Goal: Check status: Check status

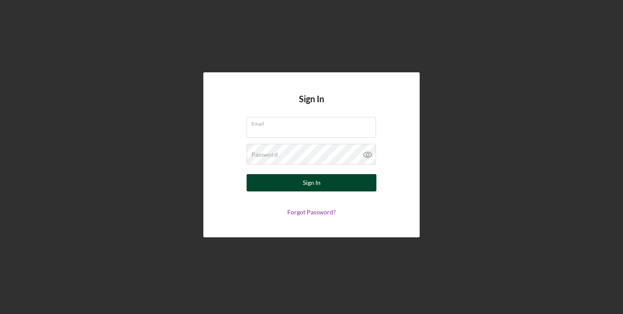
type input "[EMAIL_ADDRESS][PERSON_NAME][DOMAIN_NAME]"
click at [287, 182] on button "Sign In" at bounding box center [312, 182] width 130 height 17
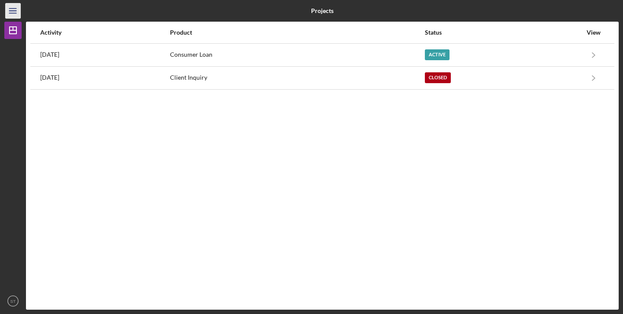
click at [11, 12] on icon "Icon/Menu" at bounding box center [12, 10] width 19 height 19
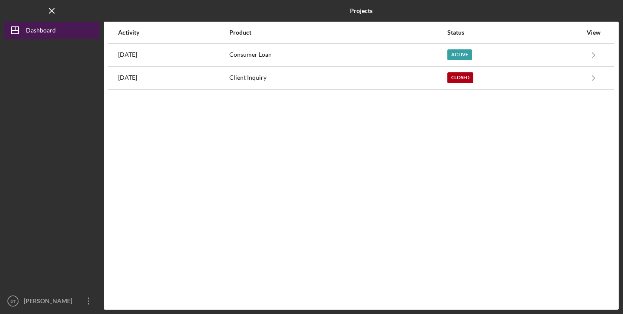
click at [17, 28] on icon "Icon/Dashboard" at bounding box center [15, 30] width 22 height 22
click at [47, 34] on div "Dashboard" at bounding box center [41, 31] width 30 height 19
click at [54, 33] on div "Dashboard" at bounding box center [41, 31] width 30 height 19
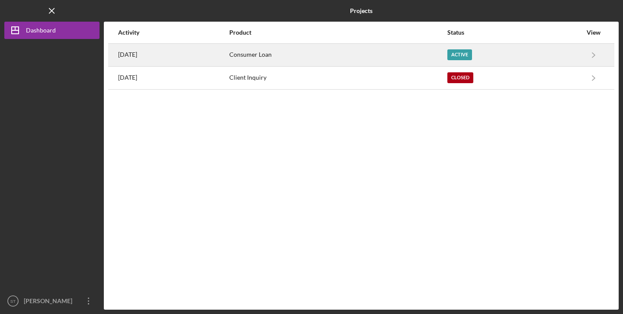
click at [177, 56] on div "[DATE]" at bounding box center [173, 55] width 110 height 22
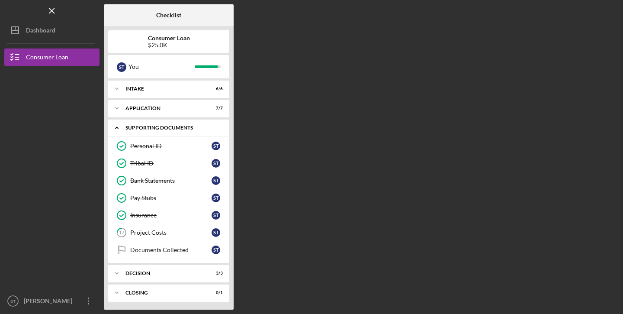
scroll to position [1, 0]
click at [149, 272] on div "Decision" at bounding box center [171, 271] width 93 height 5
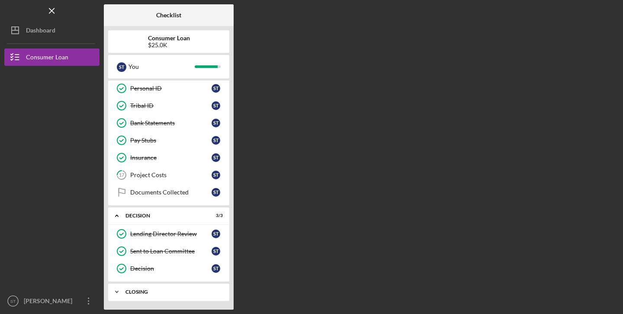
click at [142, 293] on div "Closing" at bounding box center [171, 291] width 93 height 5
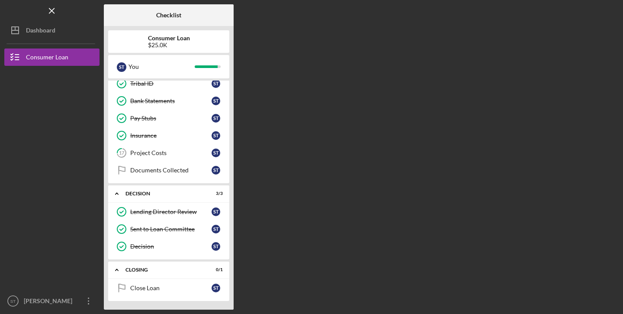
drag, startPoint x: 326, startPoint y: 176, endPoint x: 291, endPoint y: 174, distance: 35.1
click at [326, 176] on div "Checklist Consumer Loan $25.0K S T You Icon/Expander Intake 6 / 6 Icon/Expander…" at bounding box center [361, 156] width 515 height 305
click at [88, 299] on icon "Icon/Overflow" at bounding box center [89, 301] width 22 height 22
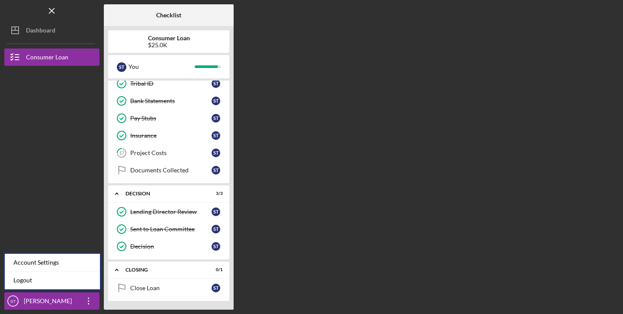
drag, startPoint x: 267, startPoint y: 197, endPoint x: 254, endPoint y: 180, distance: 21.9
click at [267, 197] on div "Checklist Consumer Loan $25.0K S T You Icon/Expander Intake 6 / 6 Icon/Expander…" at bounding box center [361, 156] width 515 height 305
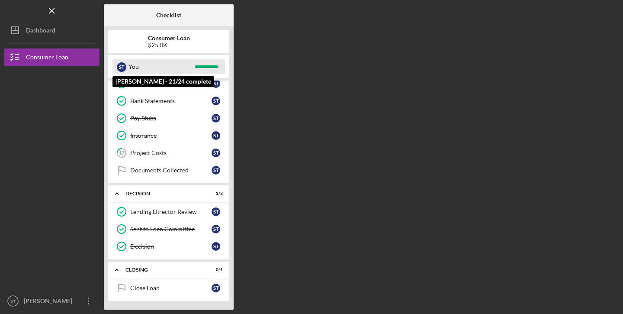
click at [161, 67] on div "You" at bounding box center [161, 66] width 66 height 15
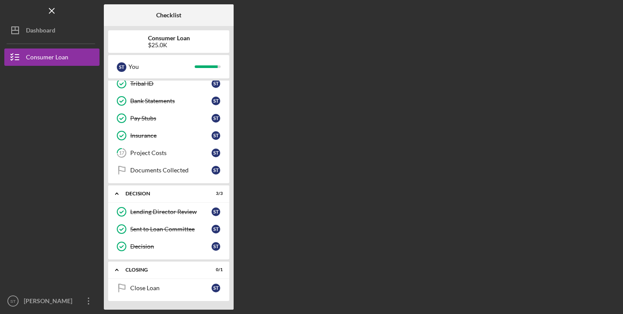
drag, startPoint x: 355, startPoint y: 67, endPoint x: 362, endPoint y: 65, distance: 6.6
click at [355, 67] on div "Checklist Consumer Loan $25.0K S T You Icon/Expander Intake 6 / 6 Icon/Expander…" at bounding box center [361, 156] width 515 height 305
click at [36, 32] on div "Dashboard" at bounding box center [40, 31] width 29 height 19
